Goal: Task Accomplishment & Management: Complete application form

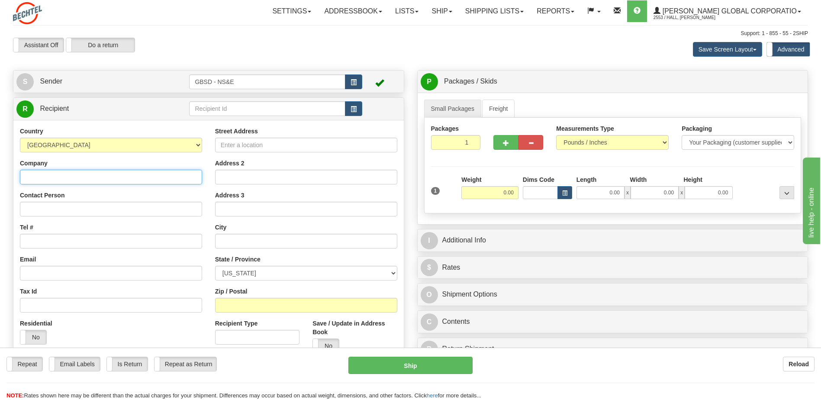
click at [123, 177] on input "Company" at bounding box center [111, 177] width 182 height 15
type input "V"
type input "[PERSON_NAME] Corp"
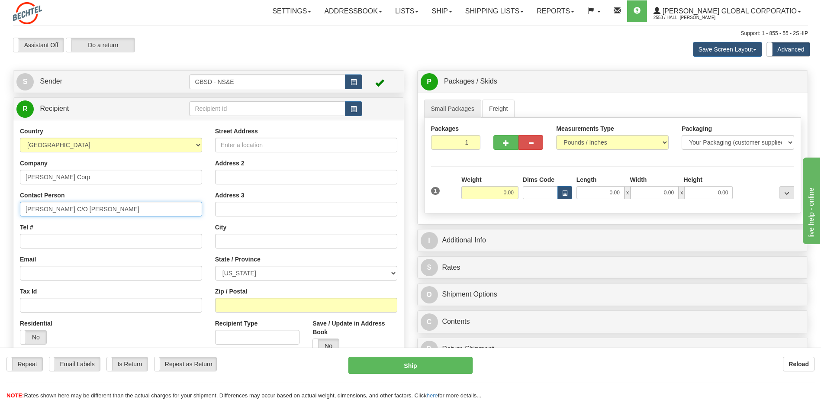
type input "[PERSON_NAME] C/O [PERSON_NAME]"
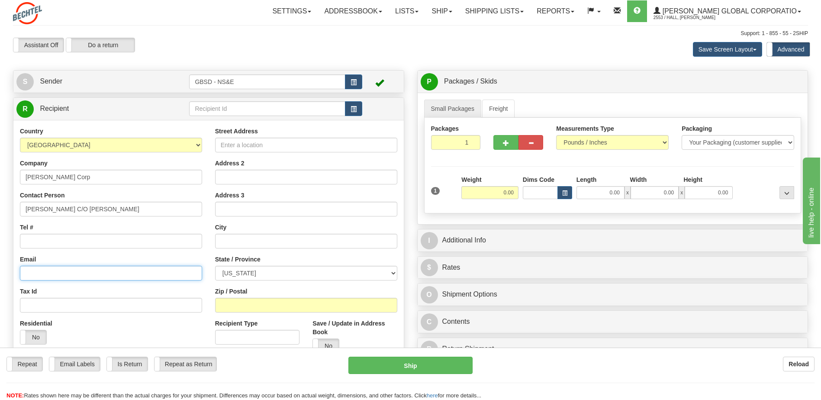
paste input "[EMAIL_ADDRESS][PERSON_NAME][DOMAIN_NAME]"
type input "[EMAIL_ADDRESS][PERSON_NAME][DOMAIN_NAME]"
click at [66, 242] on input "Tel #" at bounding box center [111, 241] width 182 height 15
paste input "1 7132353641"
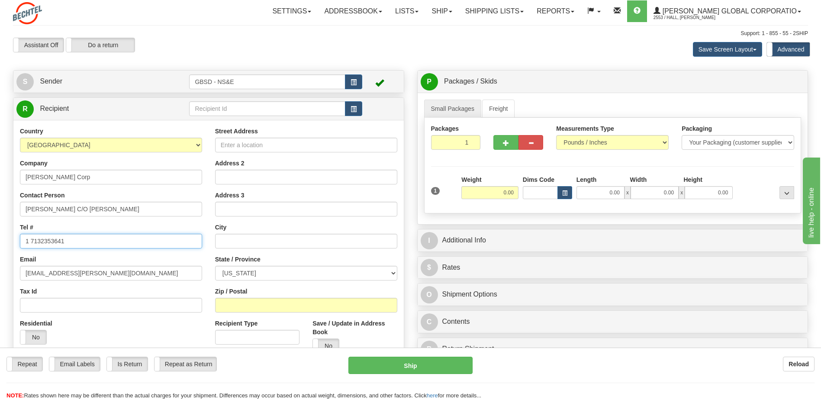
click at [30, 243] on input "1 7132353641" at bounding box center [111, 241] width 182 height 15
type input "7132353641"
click at [277, 148] on input "Street Address" at bounding box center [306, 145] width 182 height 15
type input "[STREET_ADDRESS]"
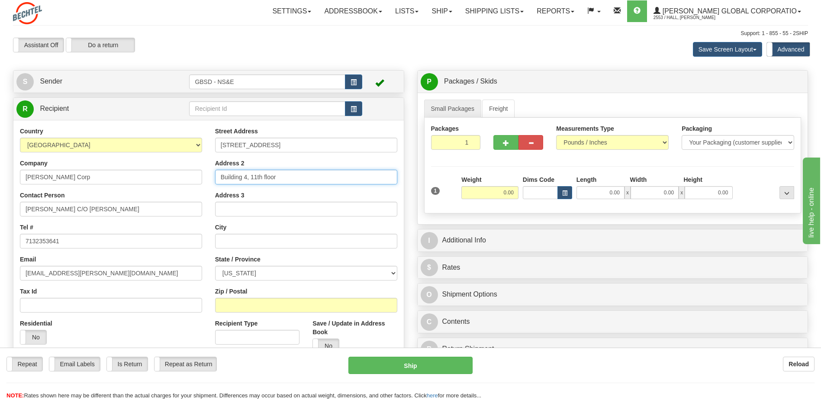
type input "Building 4, 11th floor"
type input "[GEOGRAPHIC_DATA]"
select select "[GEOGRAPHIC_DATA]"
type input "77042"
click at [492, 195] on input "0.00" at bounding box center [490, 192] width 57 height 13
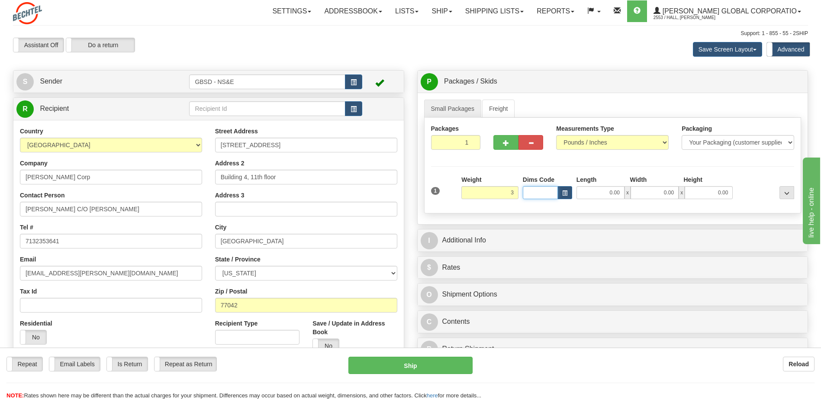
type input "3.00"
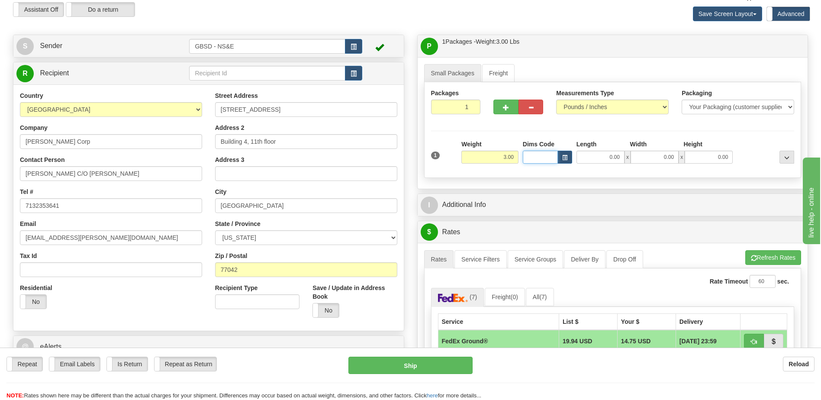
scroll to position [43, 0]
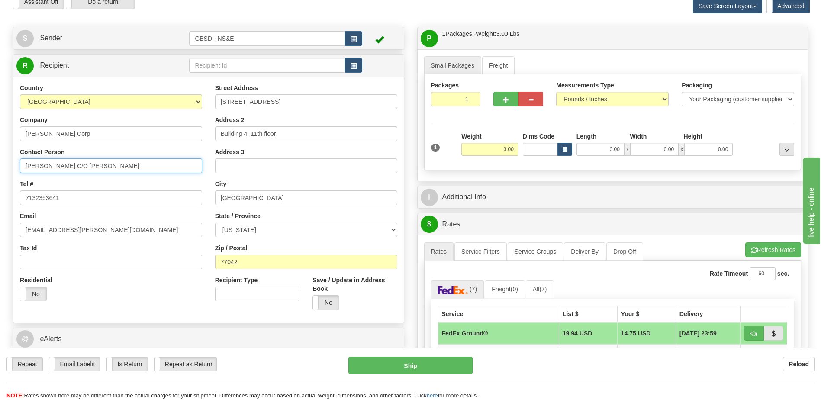
drag, startPoint x: 72, startPoint y: 165, endPoint x: 24, endPoint y: 166, distance: 47.6
click at [24, 166] on input "[PERSON_NAME] C/O [PERSON_NAME]" at bounding box center [111, 165] width 182 height 15
type input "C/O [PERSON_NAME]"
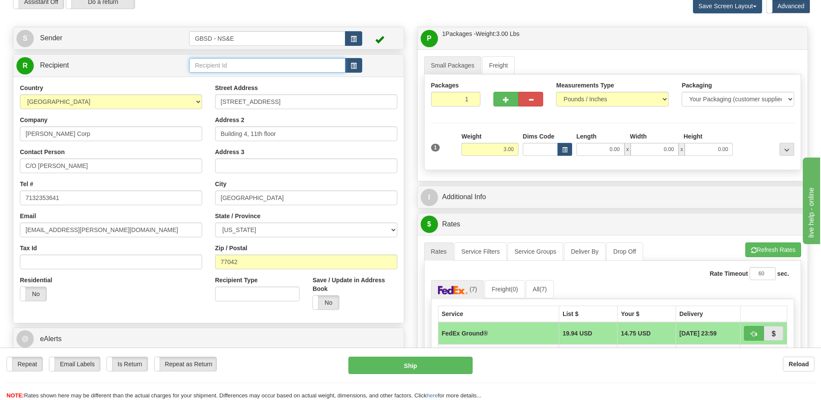
click at [223, 67] on input "text" at bounding box center [267, 65] width 156 height 15
paste input "[PERSON_NAME]"
type input "[PERSON_NAME]"
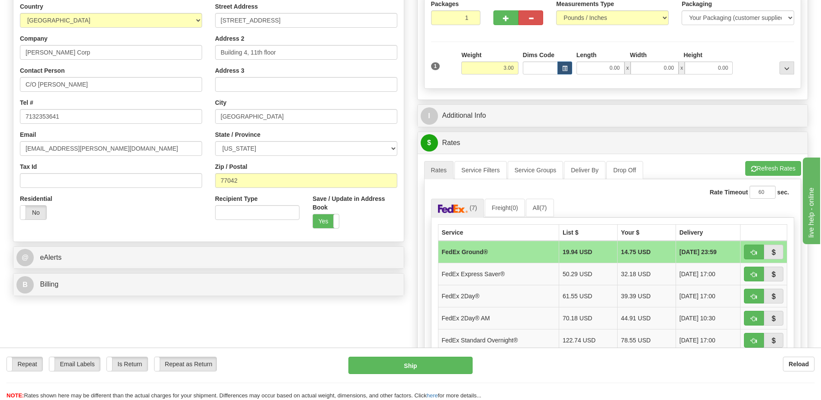
scroll to position [130, 0]
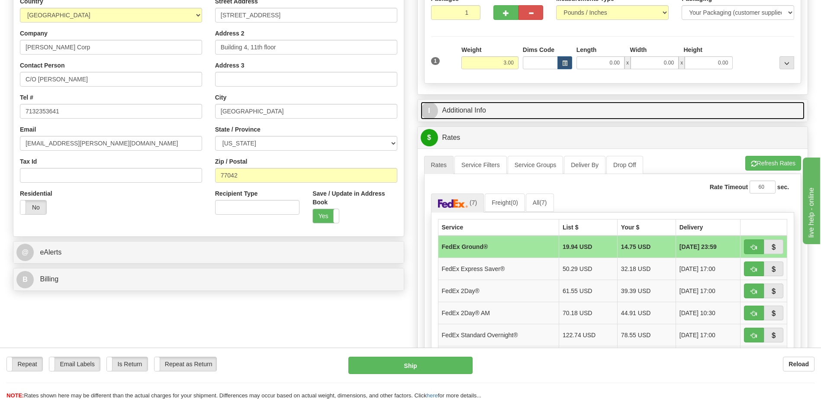
click at [475, 113] on link "I Additional Info" at bounding box center [613, 111] width 384 height 18
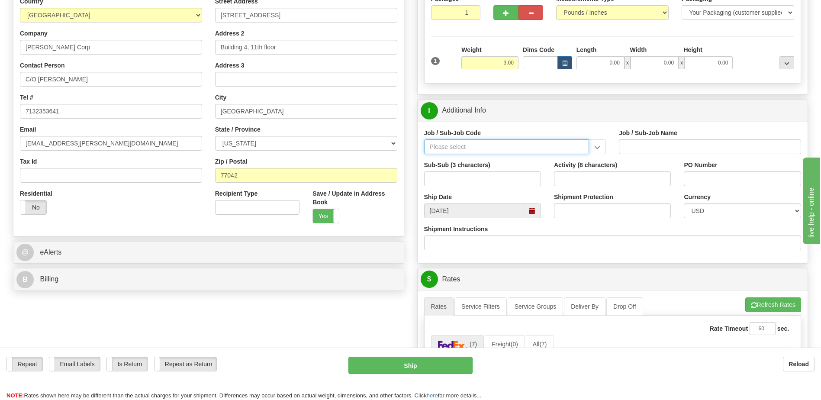
click at [468, 146] on input "Job / Sub-Job Code" at bounding box center [506, 146] width 165 height 15
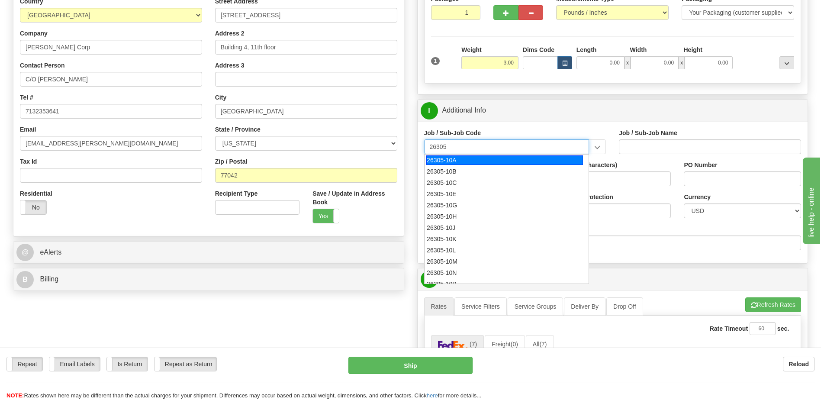
click at [464, 158] on div "26305-10A" at bounding box center [504, 160] width 157 height 10
type input "26305-10A"
type input "GBSD - GROUND BASED STRATEGIC DETERRENT - CLIN 00"
type input "26305-10A"
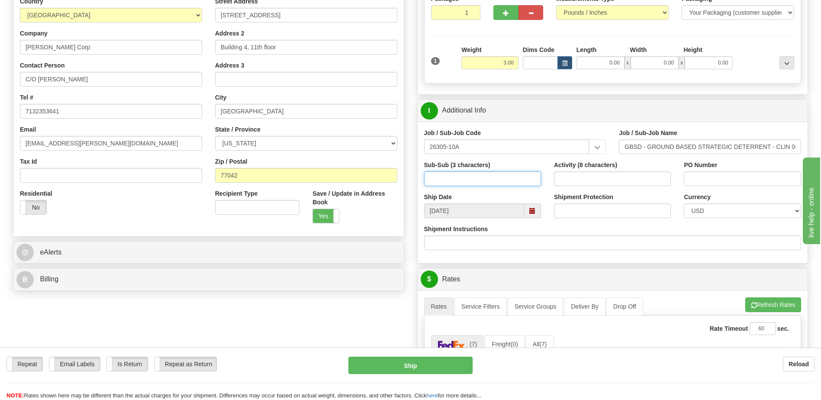
click at [463, 177] on input "Sub-Sub (3 characters)" at bounding box center [482, 178] width 117 height 15
type input "511"
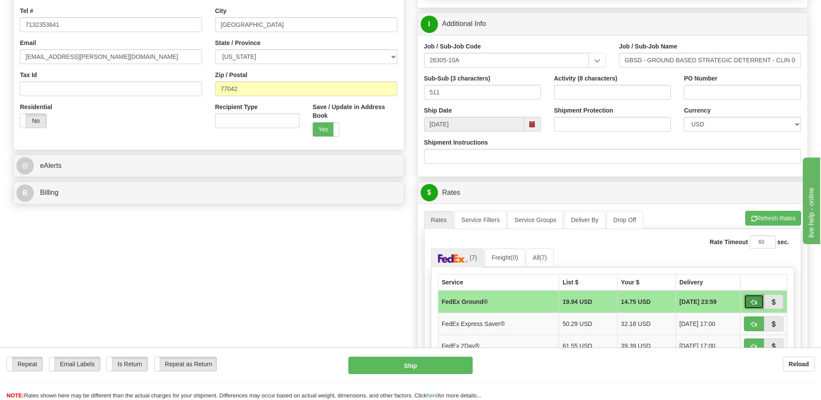
click at [750, 300] on button "button" at bounding box center [754, 301] width 20 height 15
type input "92"
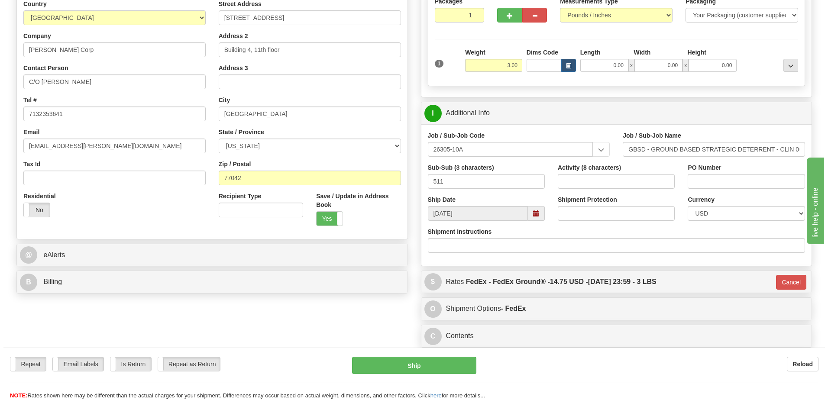
scroll to position [130, 0]
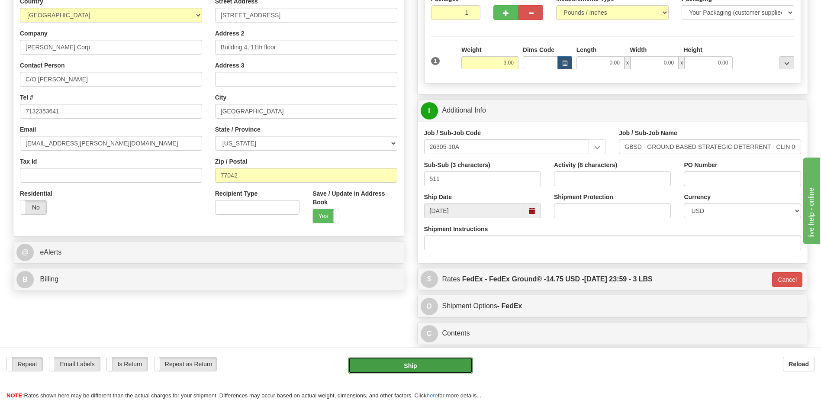
click at [408, 367] on button "Ship" at bounding box center [411, 365] width 124 height 17
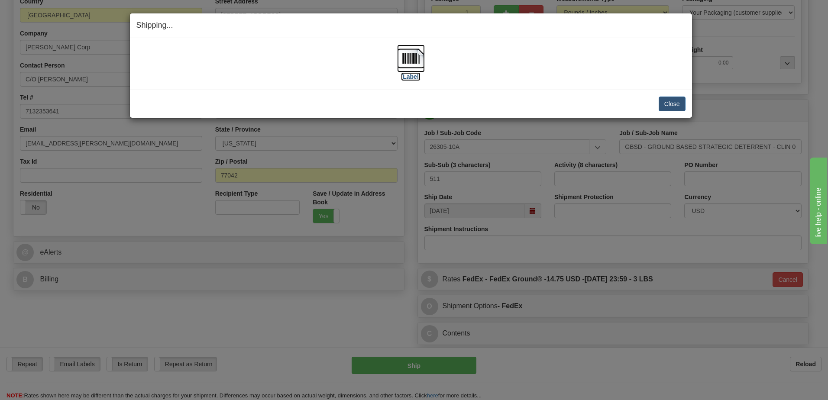
click at [415, 78] on label "[Label]" at bounding box center [411, 76] width 20 height 9
click at [667, 100] on button "Close" at bounding box center [672, 104] width 27 height 15
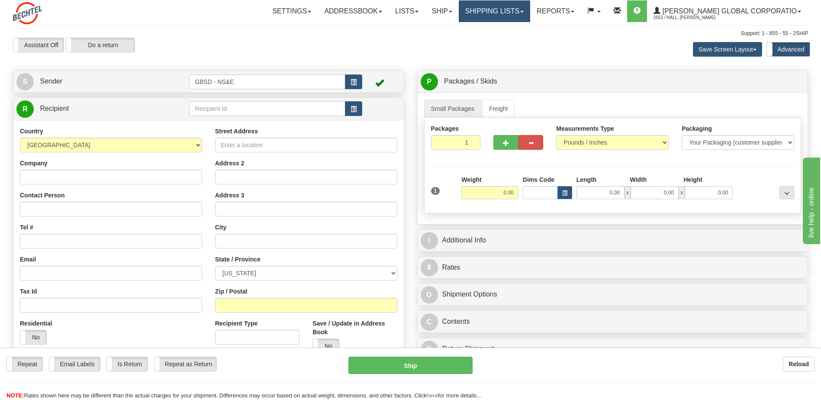
click at [530, 10] on link "Shipping lists" at bounding box center [494, 11] width 71 height 22
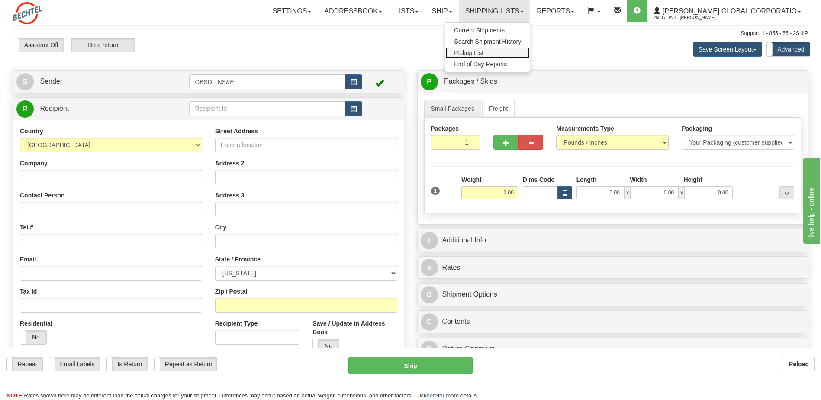
click at [484, 54] on span "Pickup List" at bounding box center [468, 52] width 29 height 7
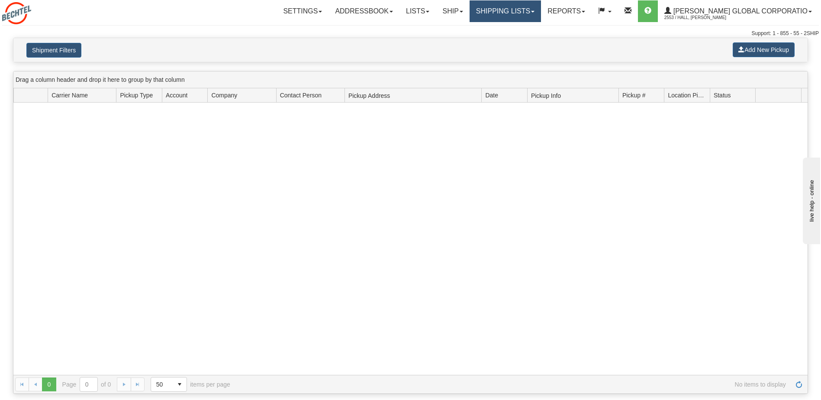
click at [526, 16] on link "Shipping lists" at bounding box center [505, 11] width 71 height 22
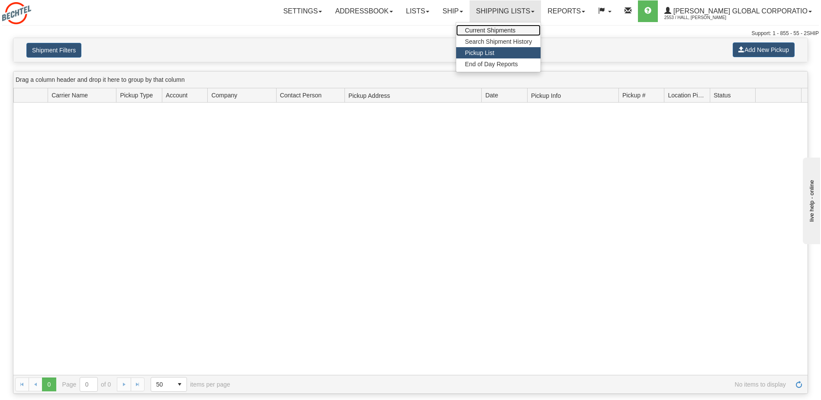
click at [516, 30] on span "Current Shipments" at bounding box center [490, 30] width 51 height 7
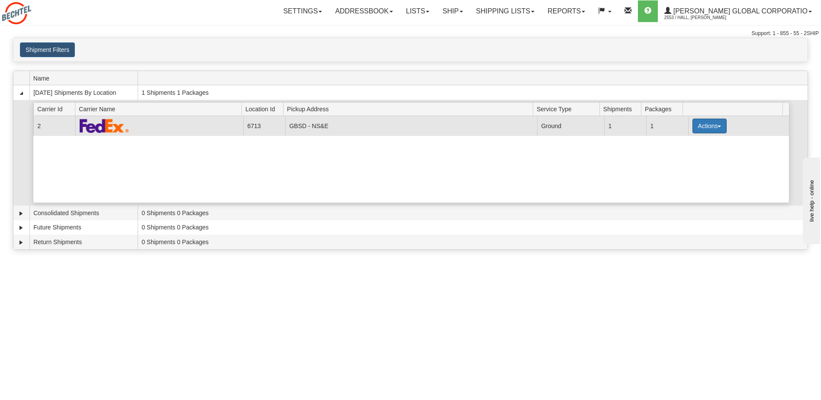
click at [719, 126] on button "Actions" at bounding box center [710, 126] width 35 height 15
click at [680, 154] on span "Pickup" at bounding box center [677, 153] width 23 height 6
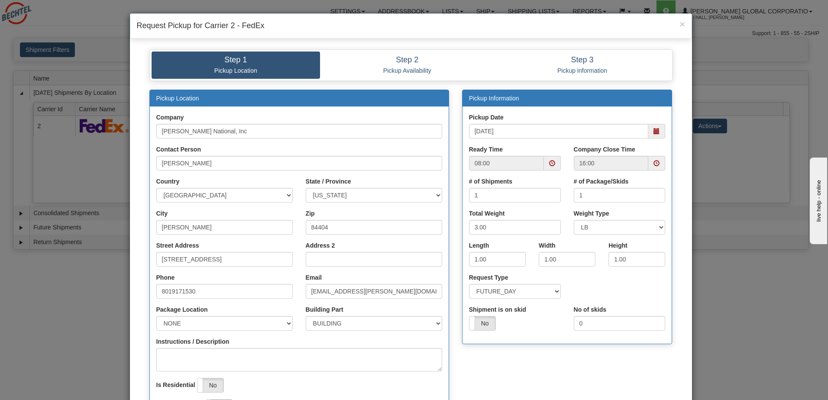
click at [653, 133] on span at bounding box center [656, 131] width 6 height 6
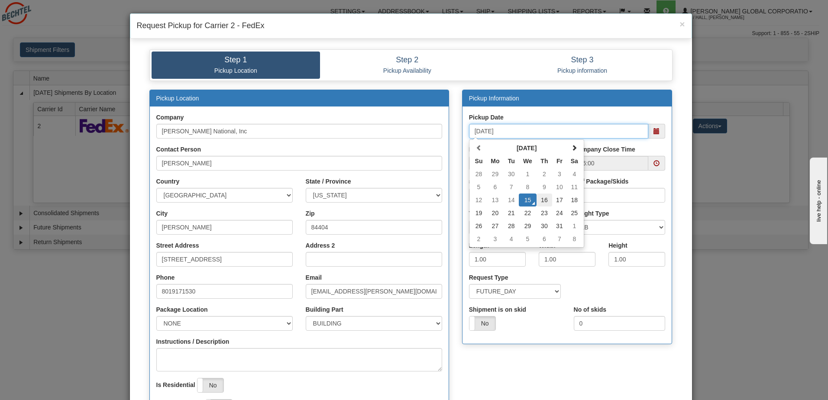
click at [543, 202] on td "16" at bounding box center [544, 200] width 16 height 13
type input "10/16/2025"
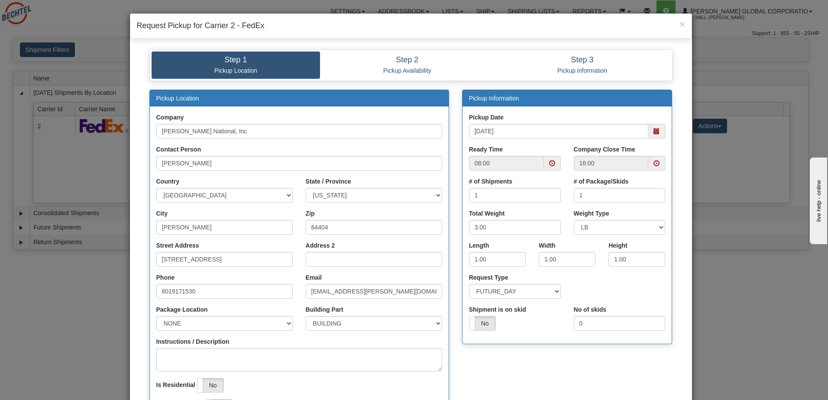
click at [549, 163] on span at bounding box center [552, 163] width 6 height 6
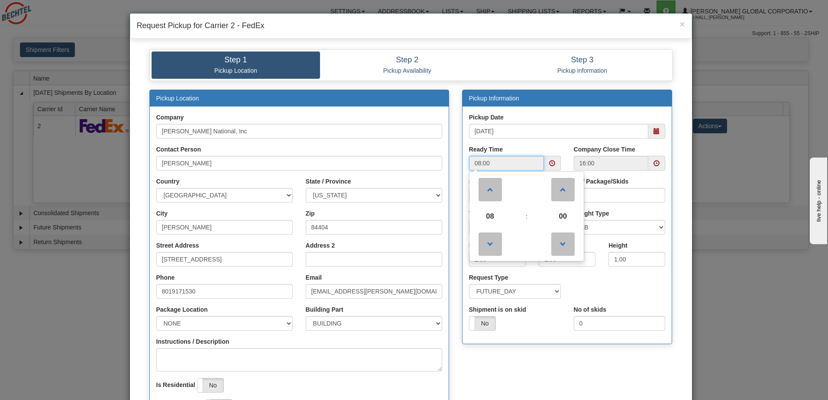
click at [653, 163] on span at bounding box center [656, 163] width 6 height 6
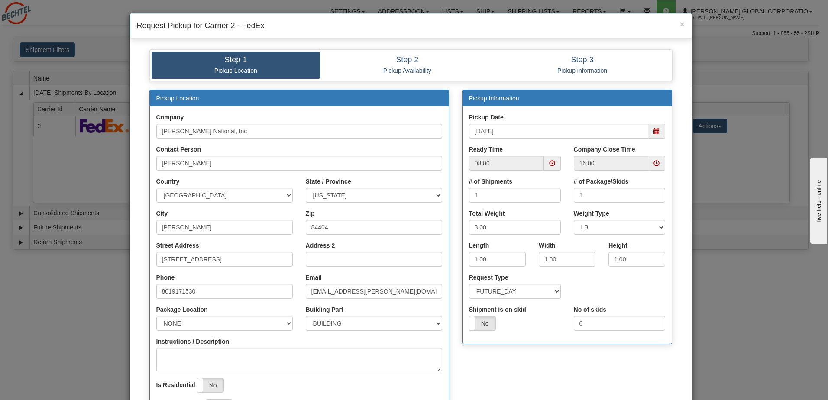
click at [522, 374] on div "Pickup Location Company Bechtel National, Inc Contact Person Joe Hinton Country…" at bounding box center [411, 263] width 536 height 347
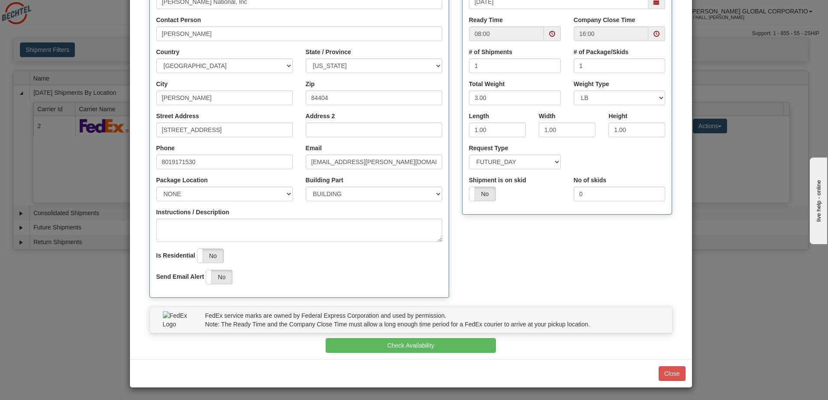
scroll to position [130, 0]
click at [462, 346] on button "Check Availability" at bounding box center [411, 345] width 170 height 15
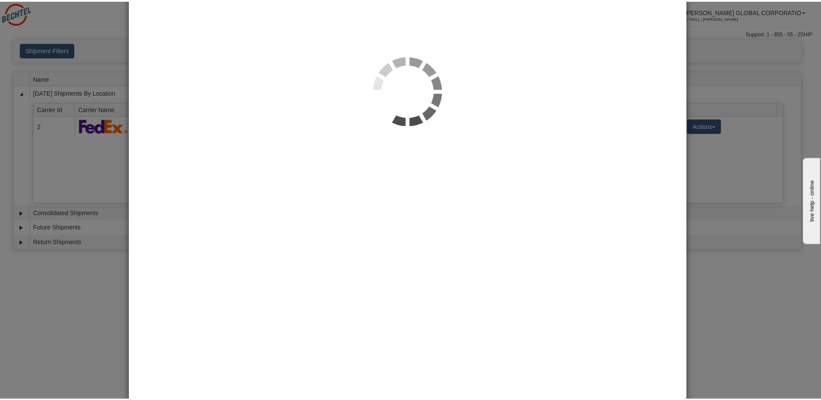
scroll to position [0, 0]
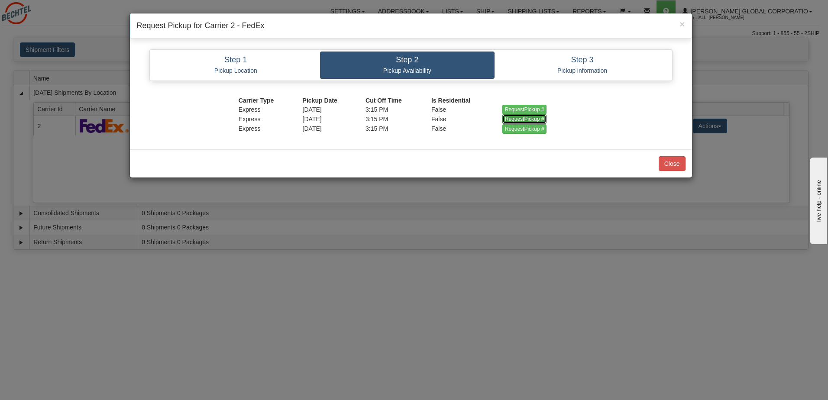
click at [529, 116] on input "RequestPickup #" at bounding box center [524, 119] width 45 height 10
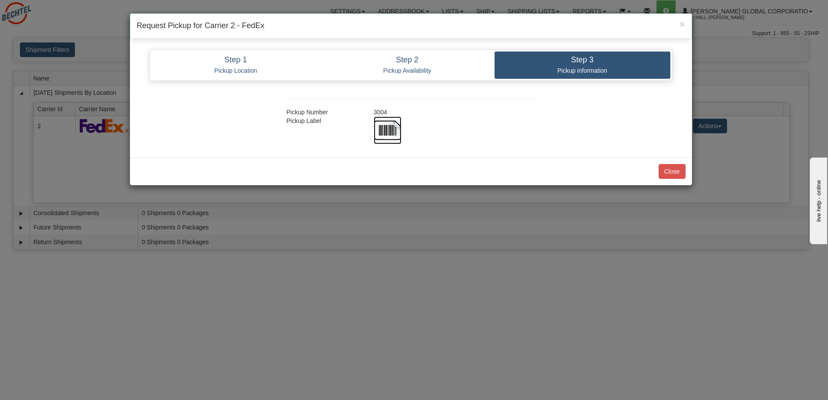
click at [387, 128] on img at bounding box center [388, 130] width 28 height 28
click at [669, 173] on button "Close" at bounding box center [672, 171] width 27 height 15
